Goal: Check status

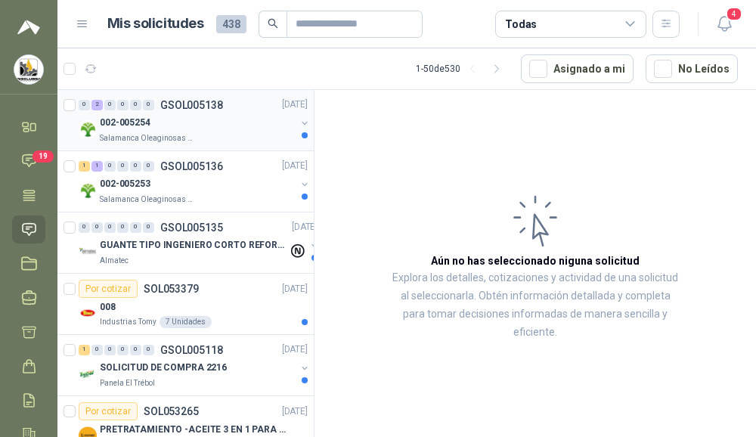
click at [169, 128] on div "002-005254" at bounding box center [198, 123] width 196 height 18
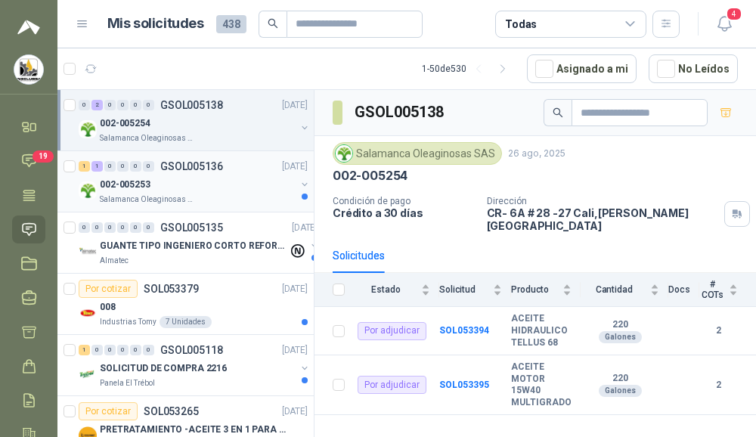
click at [144, 178] on p "002-005253" at bounding box center [125, 185] width 51 height 14
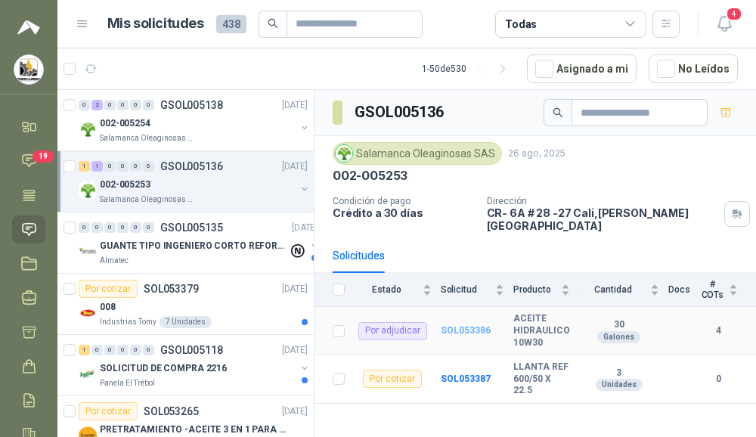
click at [456, 325] on b "SOL053386" at bounding box center [466, 330] width 50 height 11
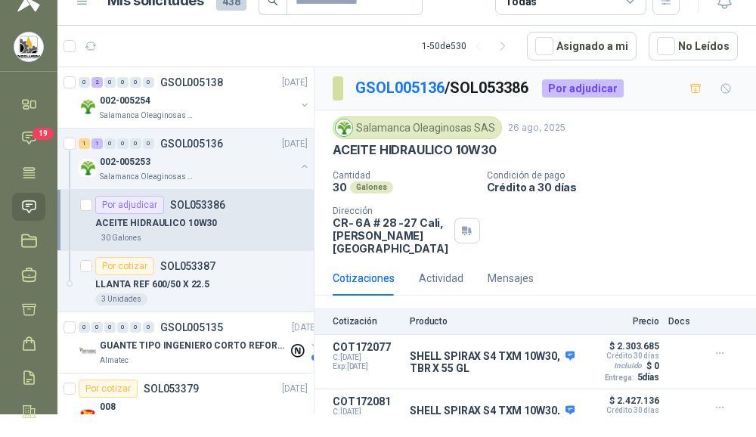
scroll to position [19, 0]
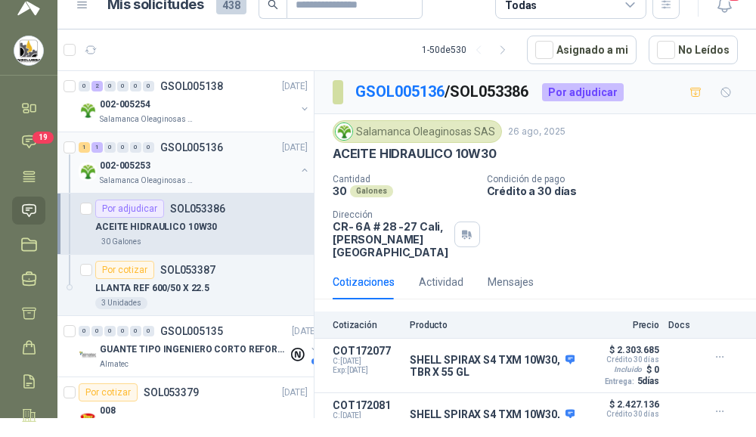
click at [163, 161] on div "002-005253" at bounding box center [198, 165] width 196 height 18
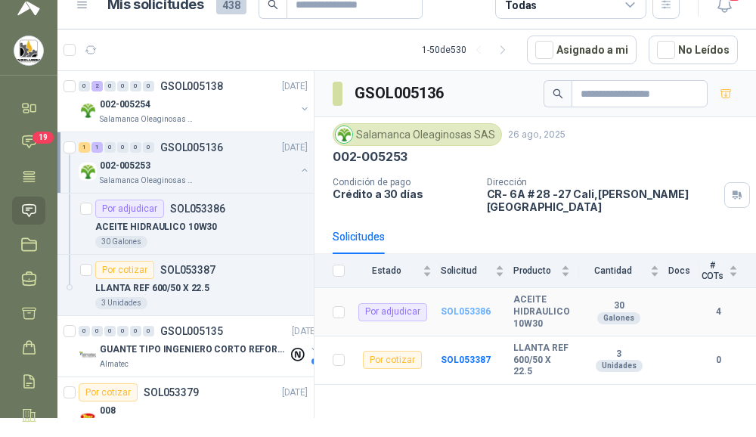
click at [473, 306] on b "SOL053386" at bounding box center [466, 311] width 50 height 11
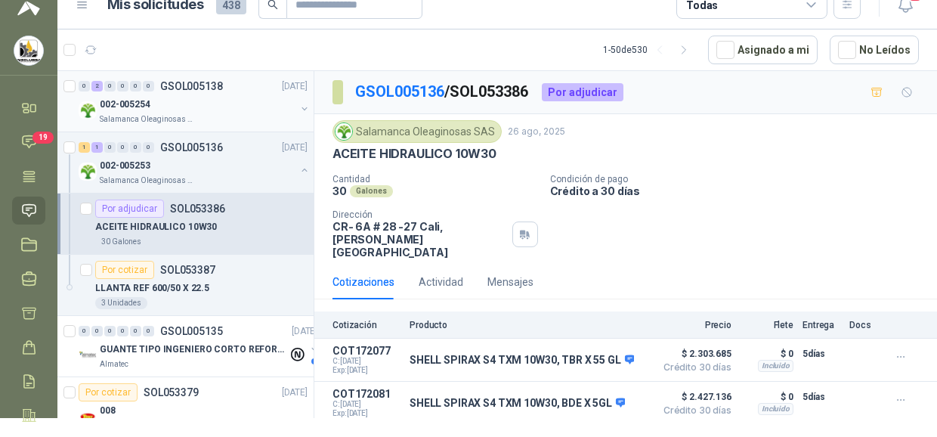
click at [181, 116] on p "Salamanca Oleaginosas SAS" at bounding box center [147, 119] width 95 height 12
